Goal: Task Accomplishment & Management: Manage account settings

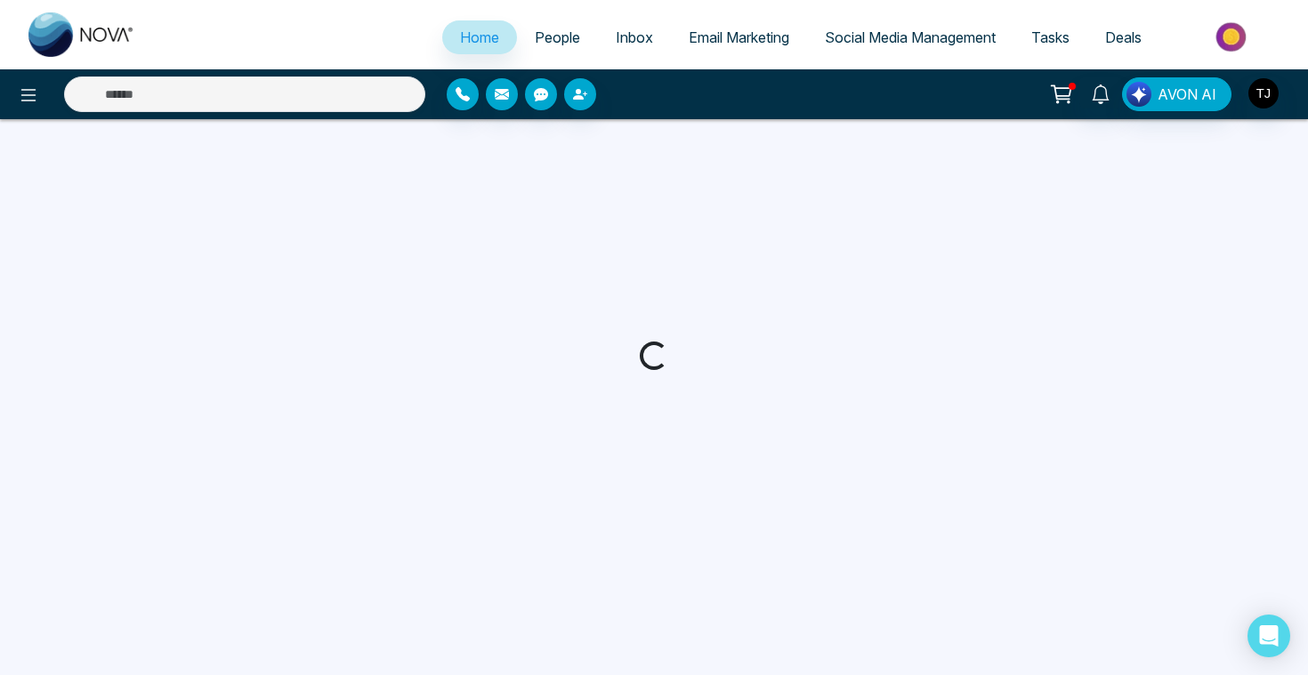
select select "*"
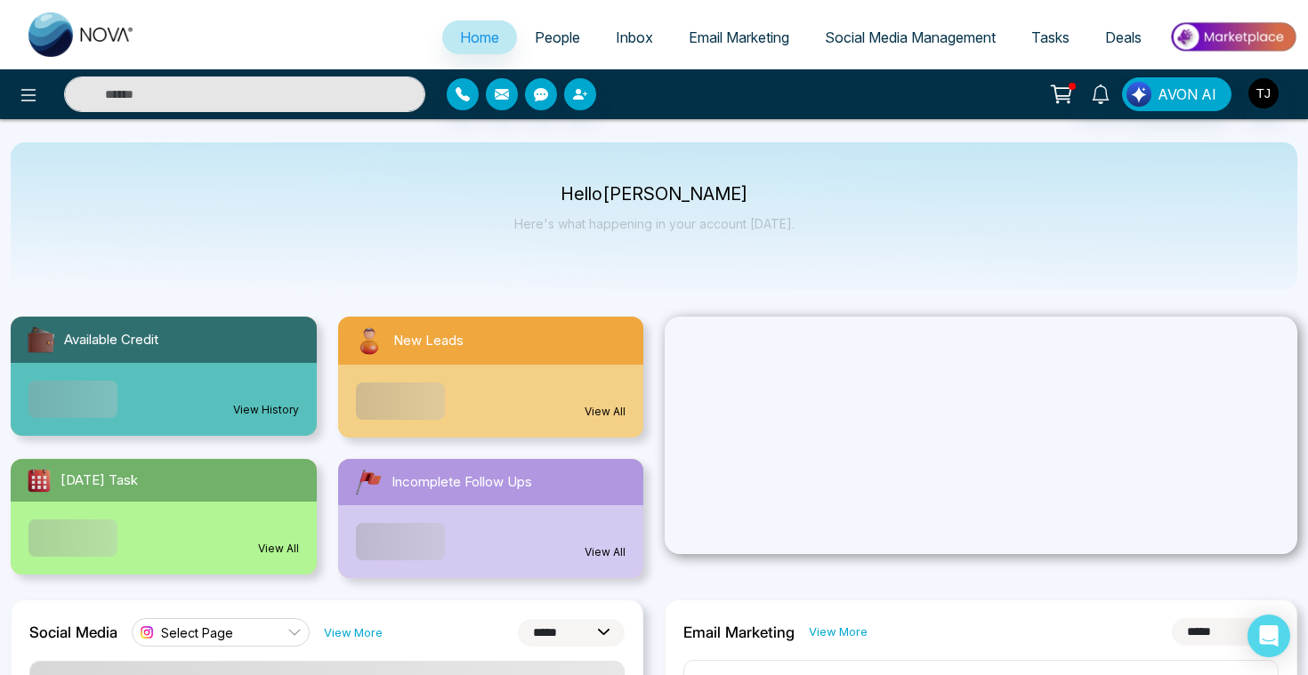
click at [538, 36] on span "People" at bounding box center [557, 37] width 45 height 18
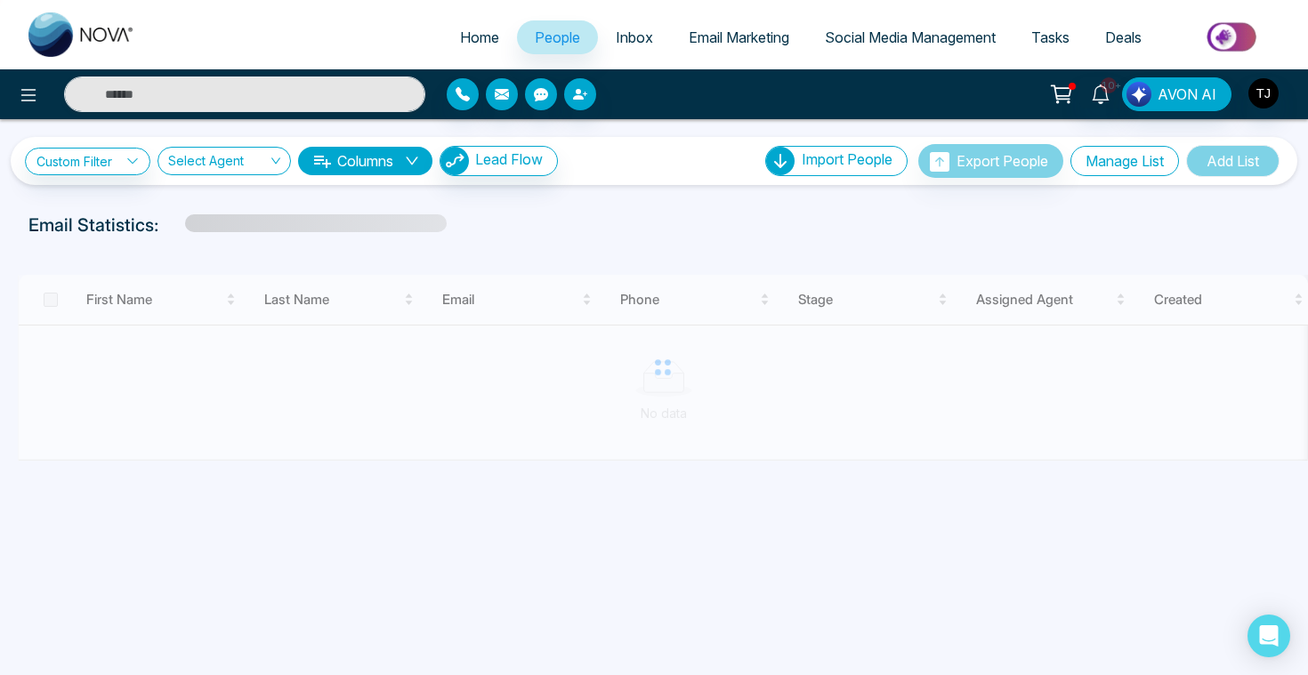
click at [1125, 158] on button "Manage List" at bounding box center [1125, 161] width 109 height 30
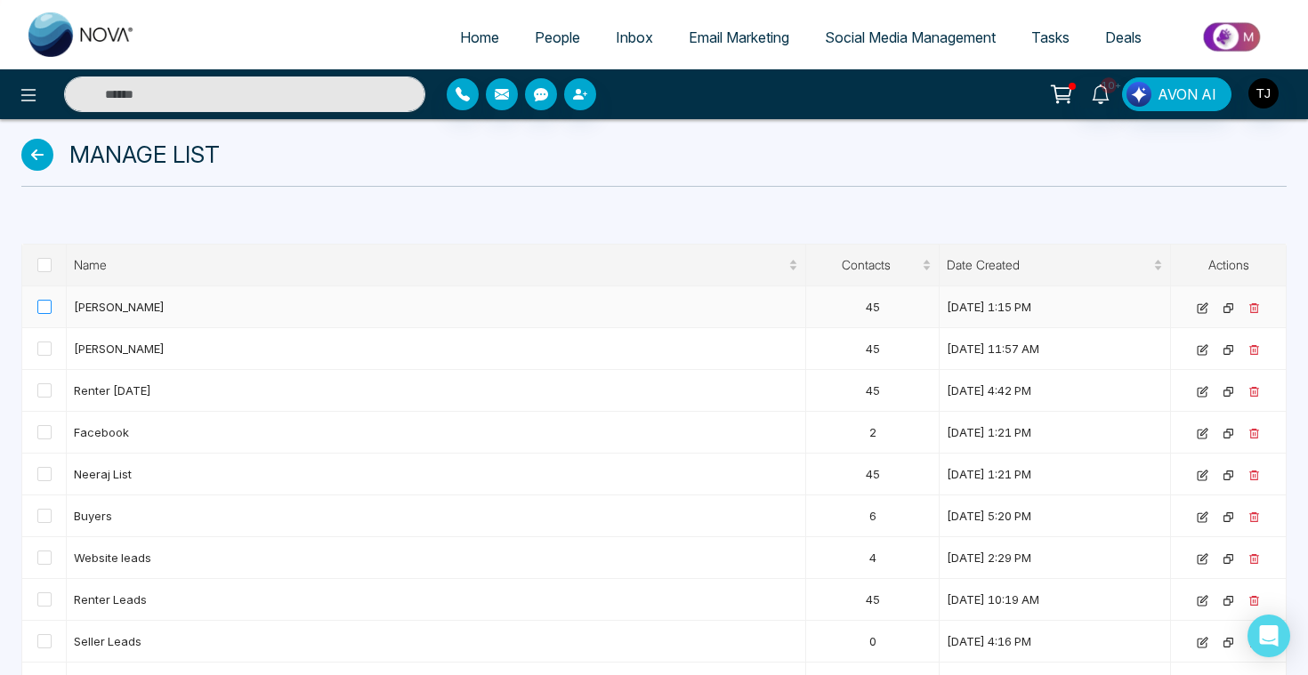
click at [41, 305] on span at bounding box center [44, 307] width 14 height 14
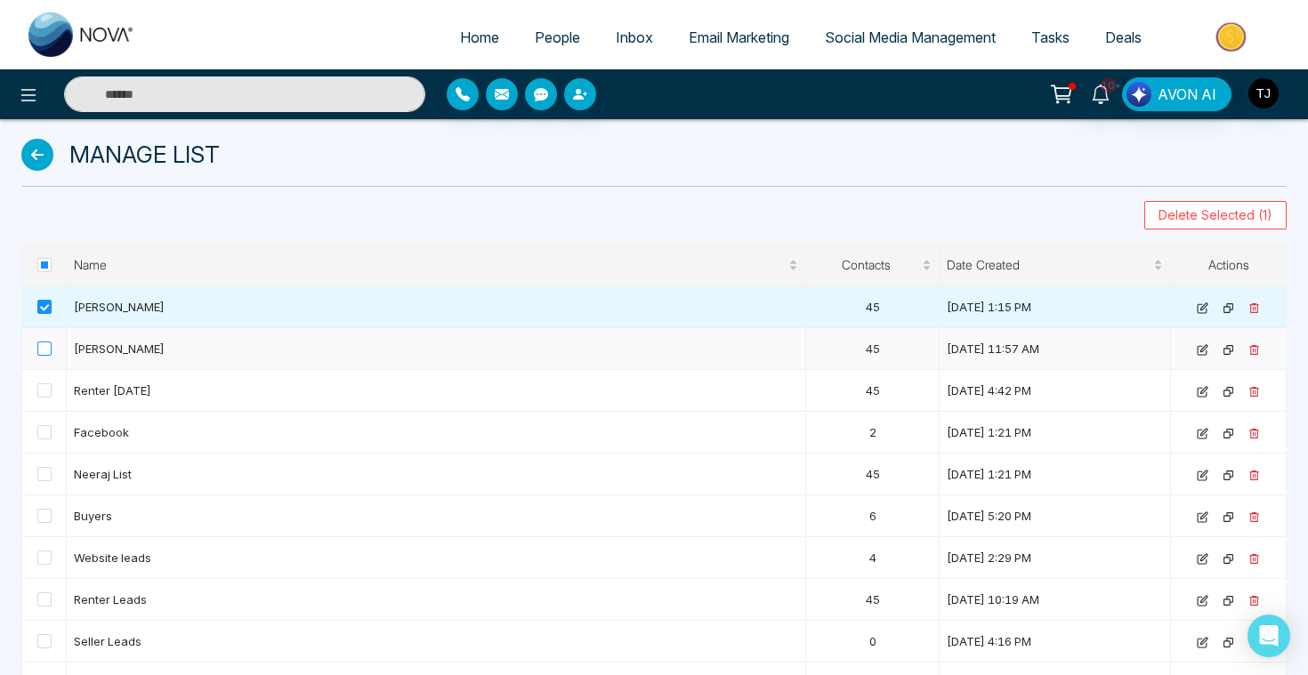
click at [46, 352] on span at bounding box center [44, 349] width 14 height 14
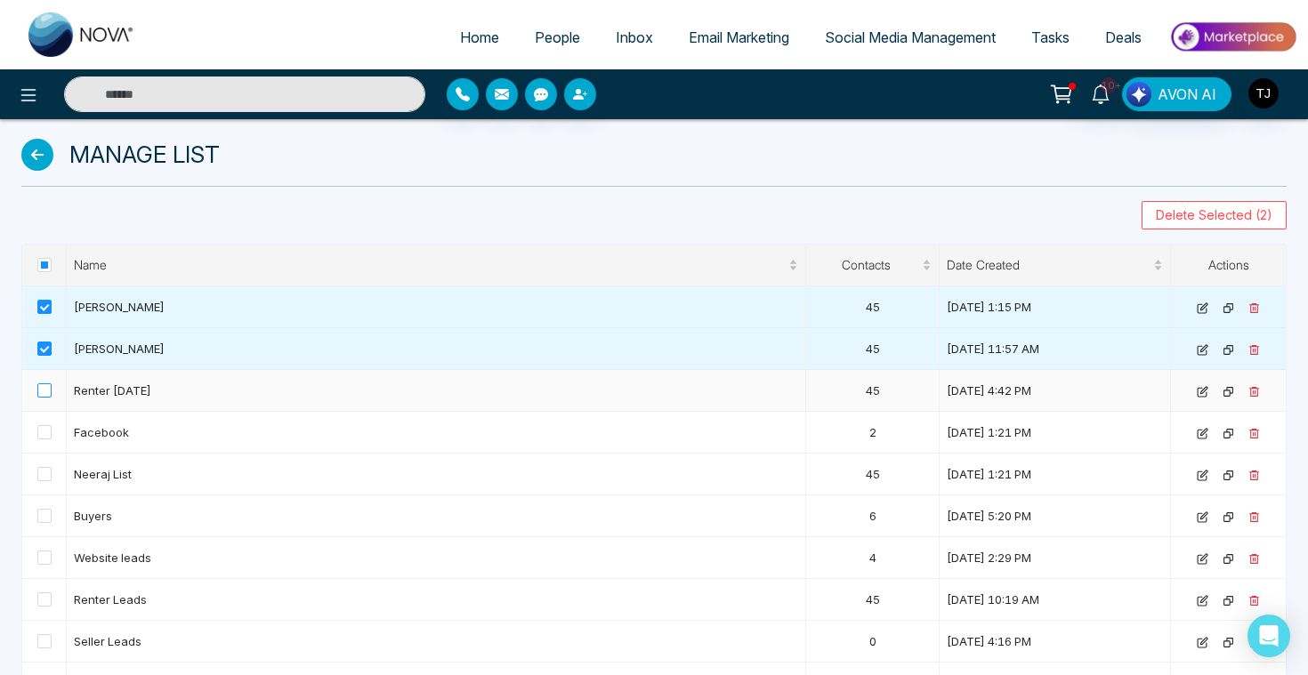
click at [45, 394] on span at bounding box center [44, 391] width 14 height 14
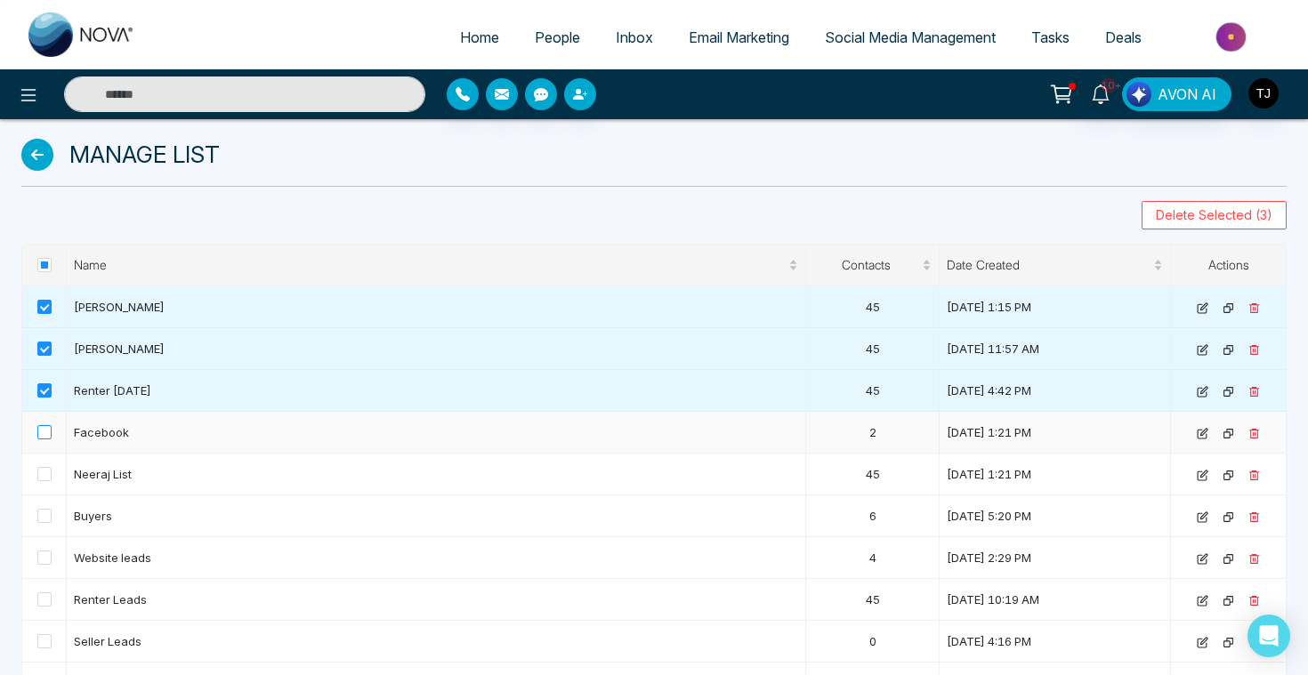
click at [45, 436] on span at bounding box center [44, 432] width 14 height 14
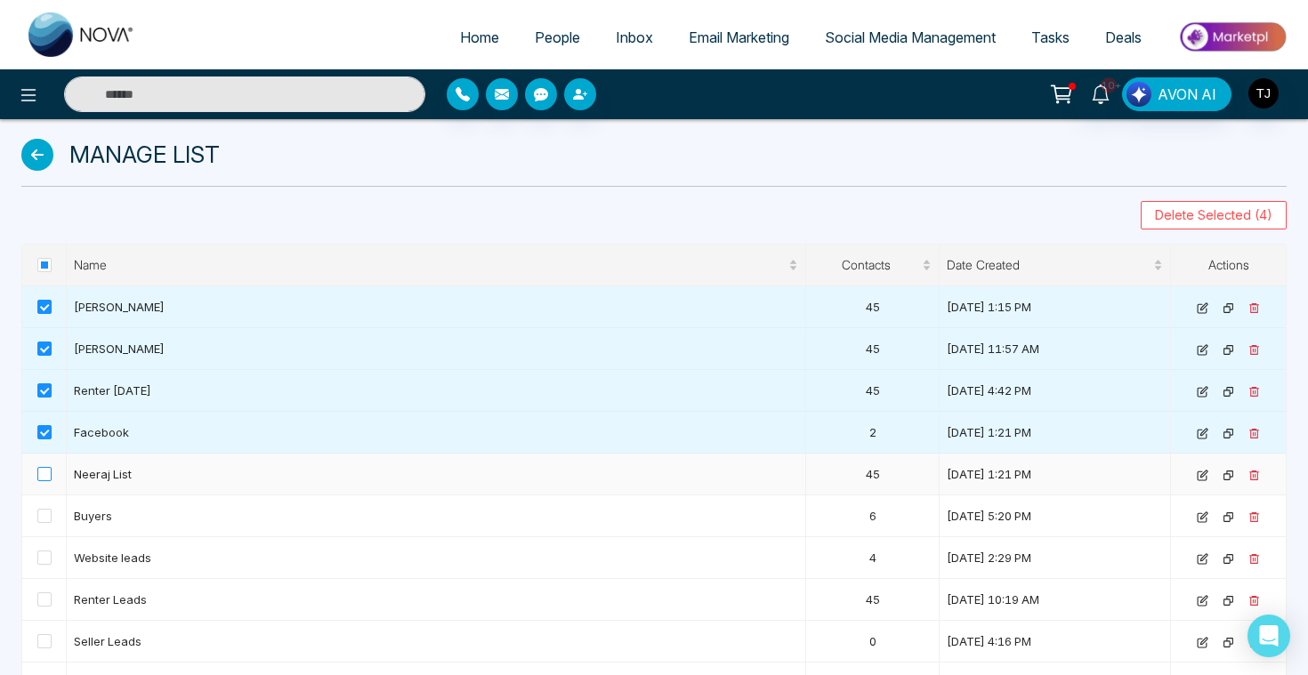
click at [44, 476] on span at bounding box center [44, 474] width 14 height 14
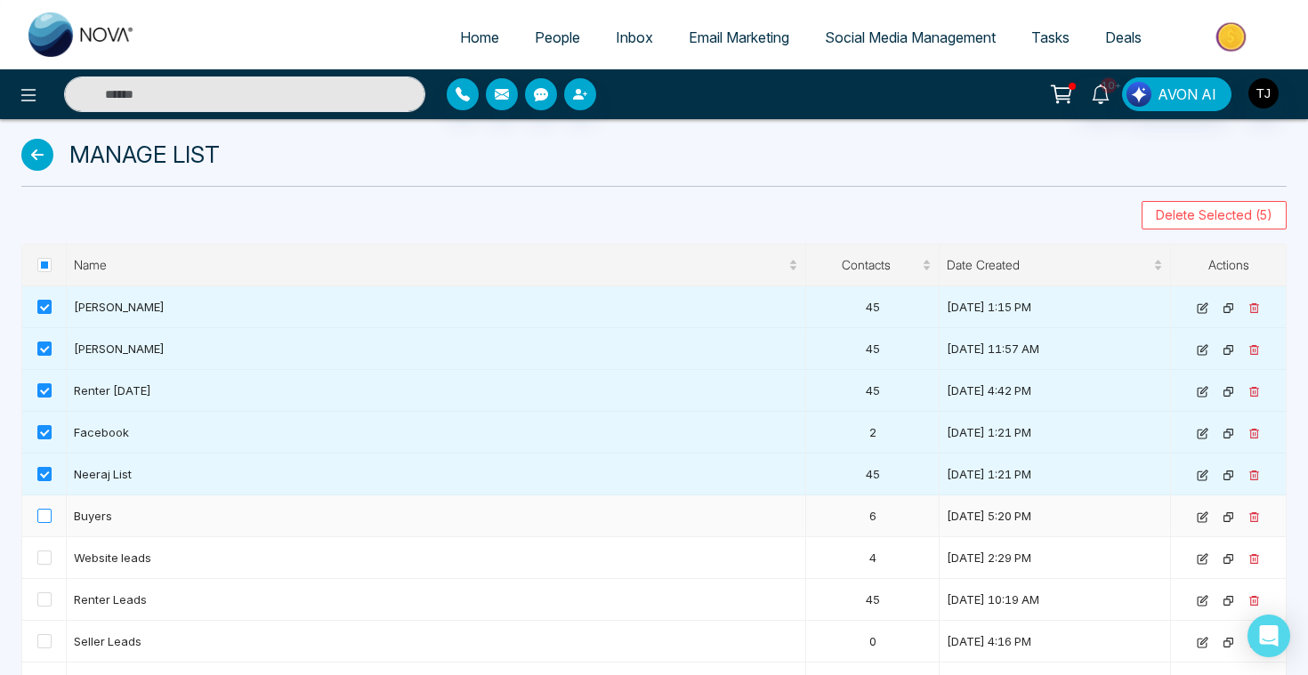
click at [49, 515] on span at bounding box center [44, 516] width 14 height 14
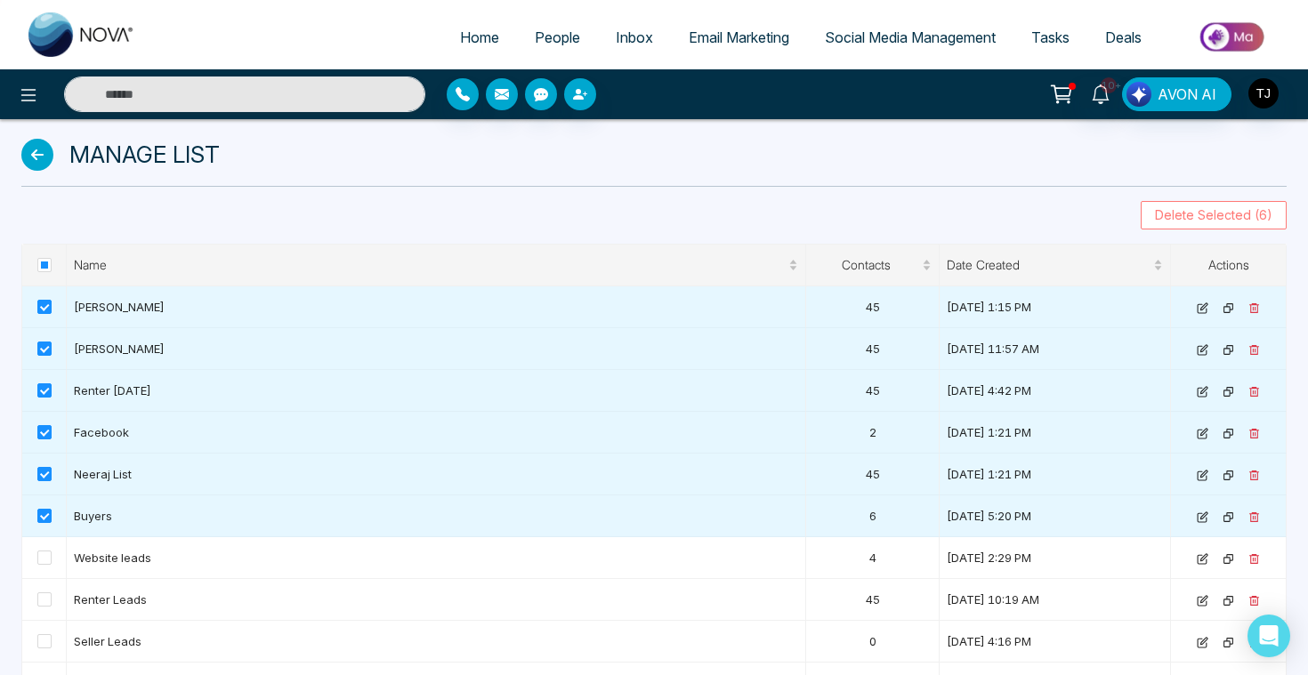
click at [1187, 214] on span "Delete Selected (6)" at bounding box center [1213, 216] width 117 height 20
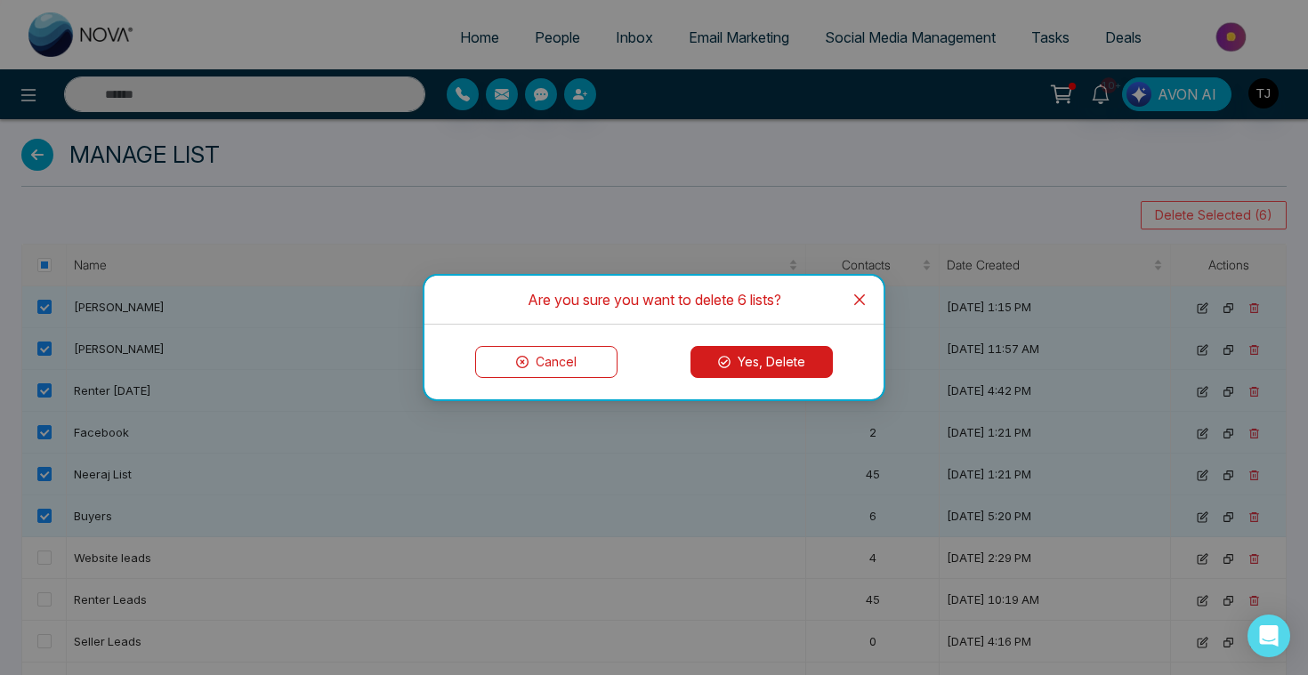
click at [805, 350] on button "Yes, Delete" at bounding box center [762, 362] width 142 height 32
